Goal: Task Accomplishment & Management: Manage account settings

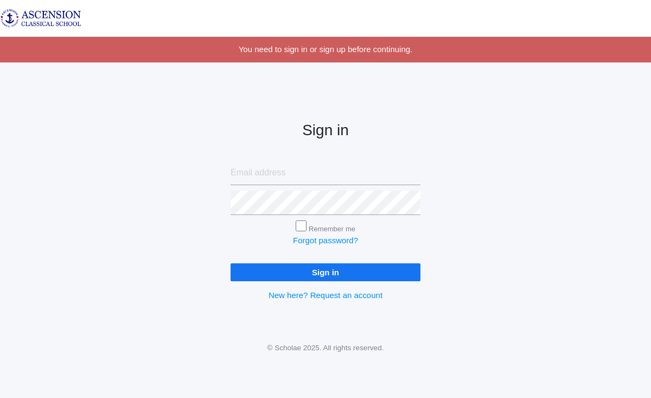
click at [322, 275] on input "Sign in" at bounding box center [326, 272] width 190 height 18
